Goal: Transaction & Acquisition: Purchase product/service

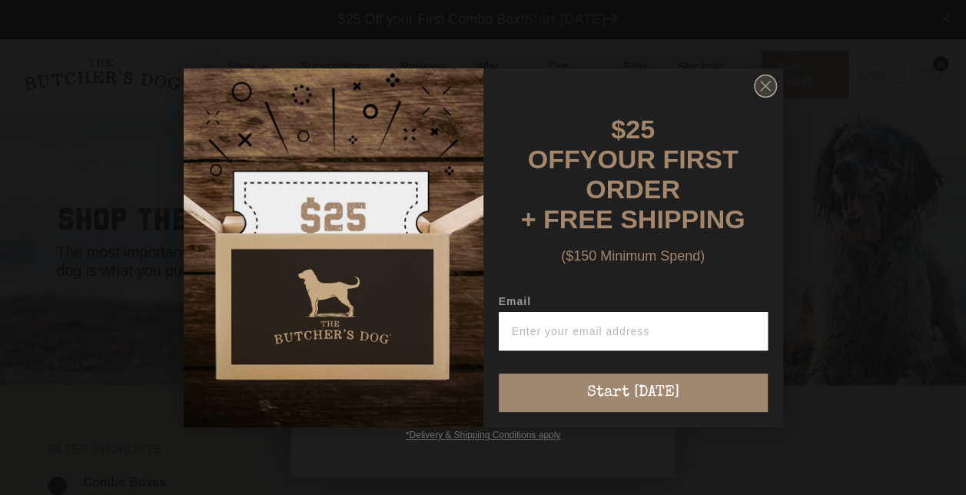
click at [764, 97] on circle "Close dialog" at bounding box center [765, 86] width 22 height 22
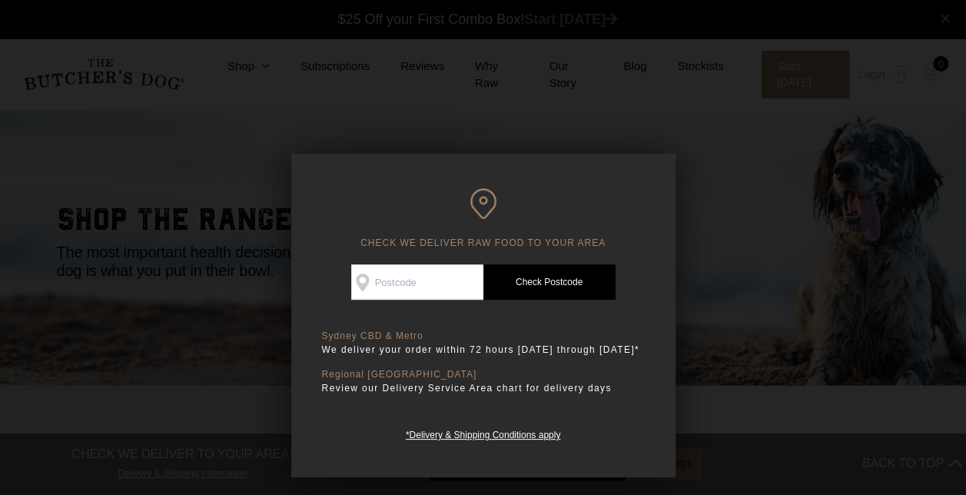
click at [382, 281] on input "Check Availability At" at bounding box center [417, 281] width 132 height 35
type input "2324"
click at [533, 277] on link "Check Postcode" at bounding box center [549, 281] width 132 height 35
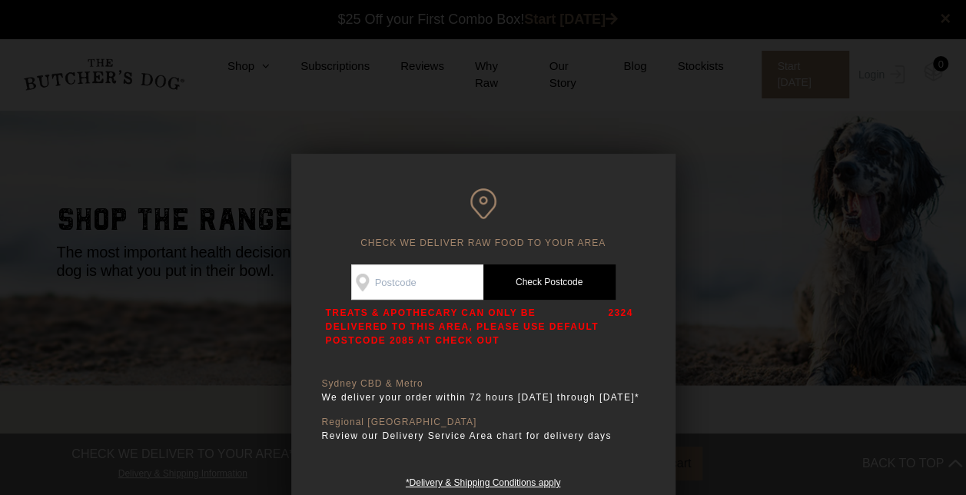
click at [267, 277] on div at bounding box center [483, 247] width 966 height 495
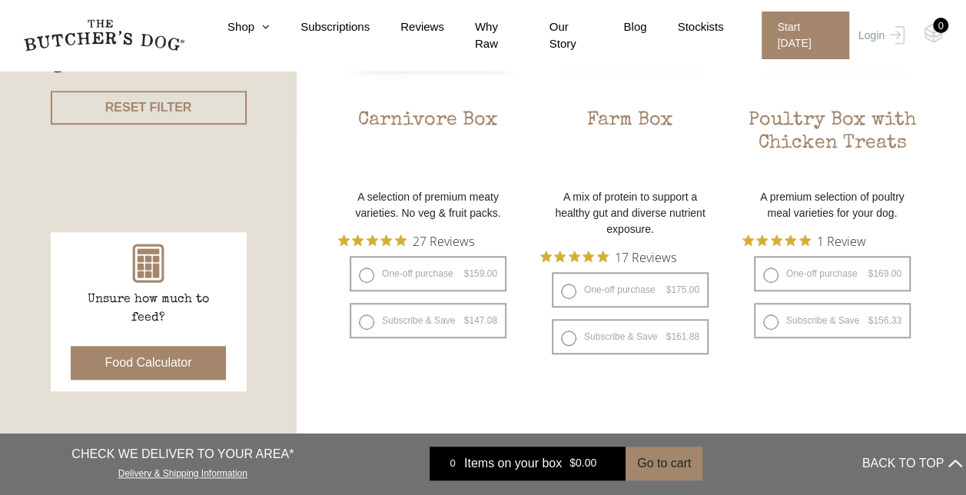
scroll to position [546, 0]
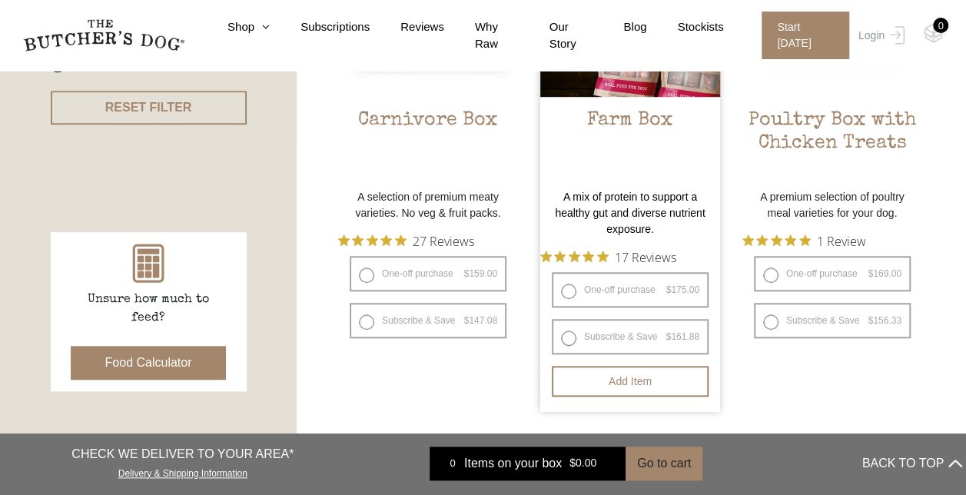
click at [609, 197] on p "A mix of protein to support a healthy gut and diverse nutrient exposure." at bounding box center [630, 213] width 180 height 48
click at [612, 201] on p "A mix of protein to support a healthy gut and diverse nutrient exposure." at bounding box center [630, 213] width 180 height 48
click at [604, 111] on h2 "Farm Box" at bounding box center [630, 145] width 180 height 72
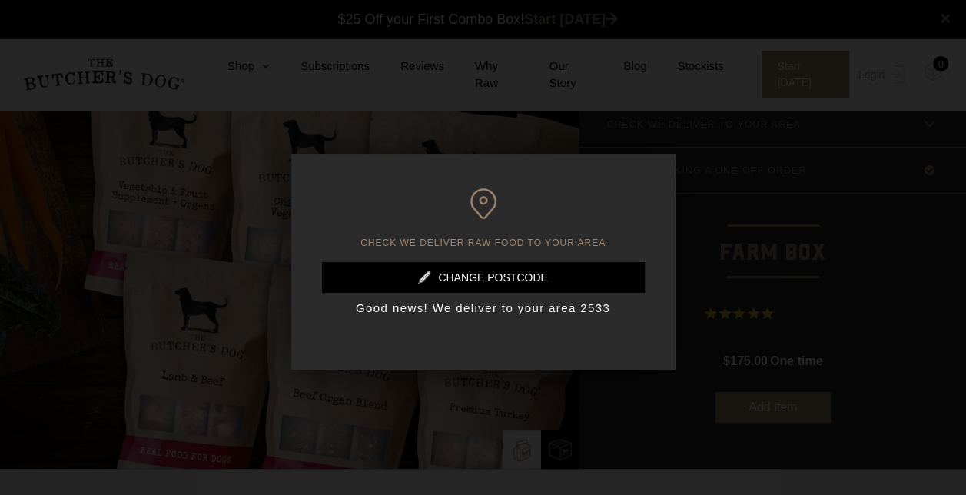
click at [730, 261] on div at bounding box center [483, 247] width 966 height 495
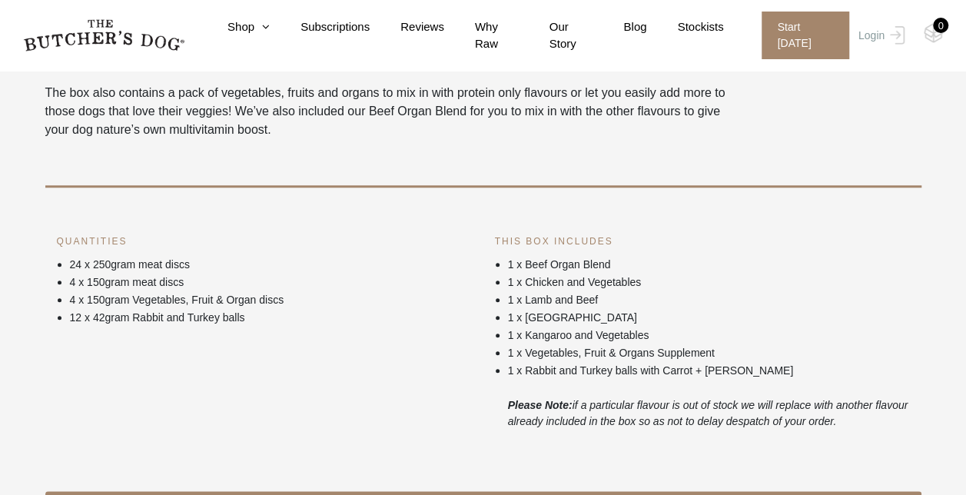
scroll to position [552, 0]
